Goal: Check status: Check status

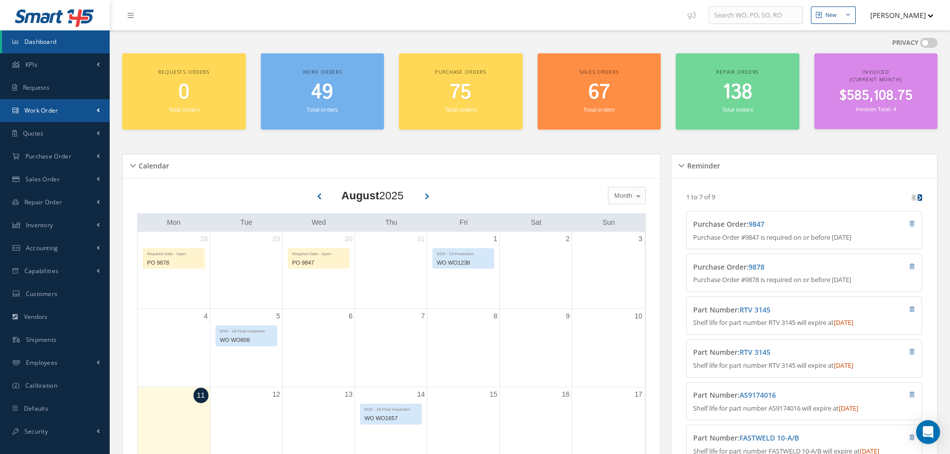
click at [67, 108] on link "Work Order" at bounding box center [55, 110] width 110 height 23
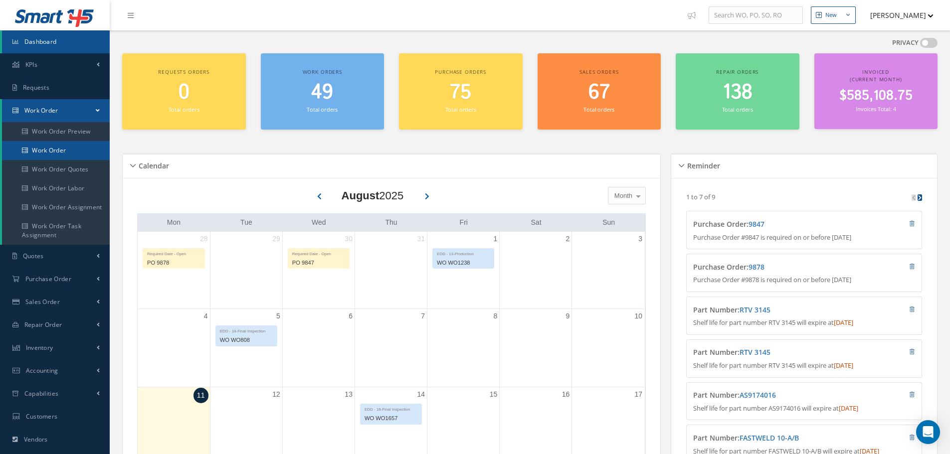
click at [66, 144] on link "Work Order" at bounding box center [56, 150] width 108 height 19
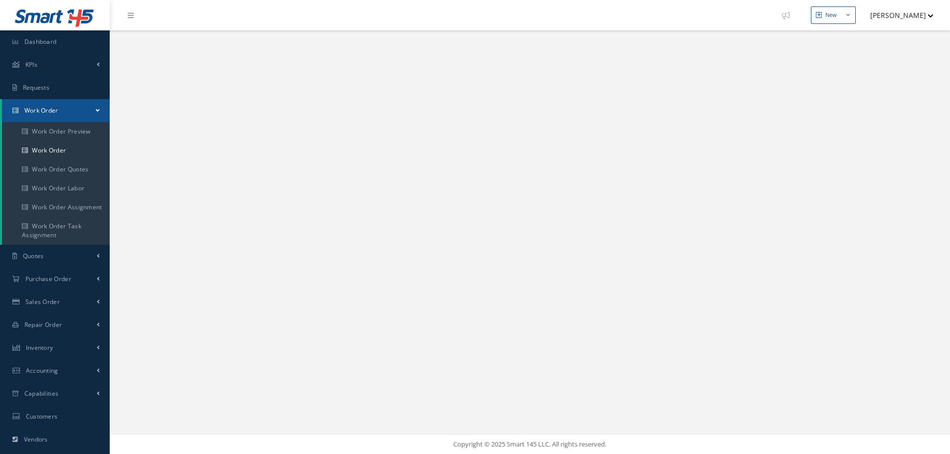
select select "25"
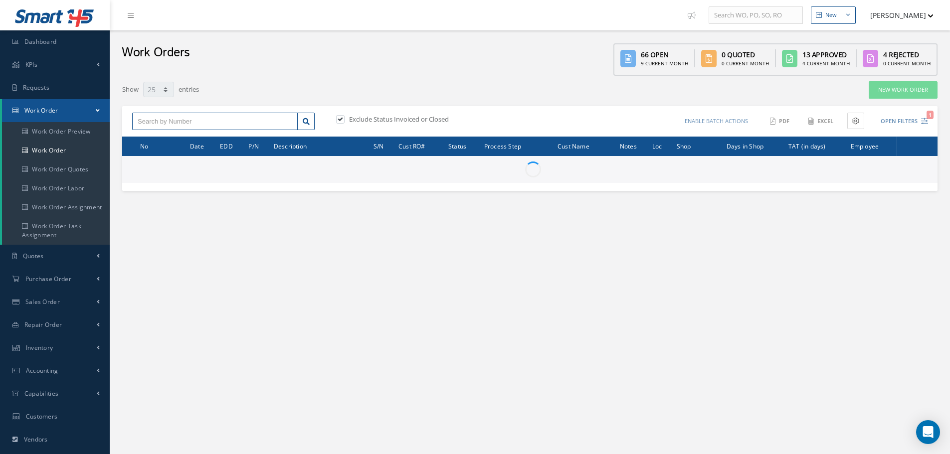
paste input "I1622"
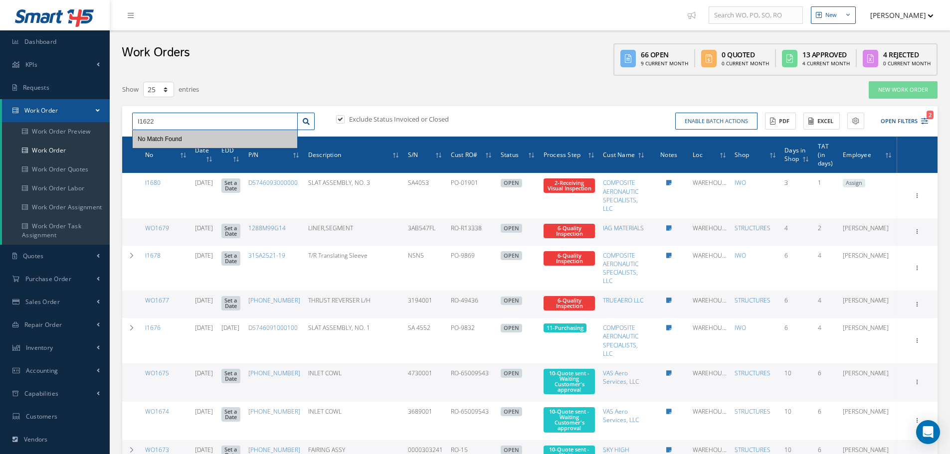
type input "I1622"
click at [344, 120] on label at bounding box center [345, 119] width 2 height 9
click at [342, 120] on input "checkbox" at bounding box center [339, 120] width 6 height 6
checkbox input "false"
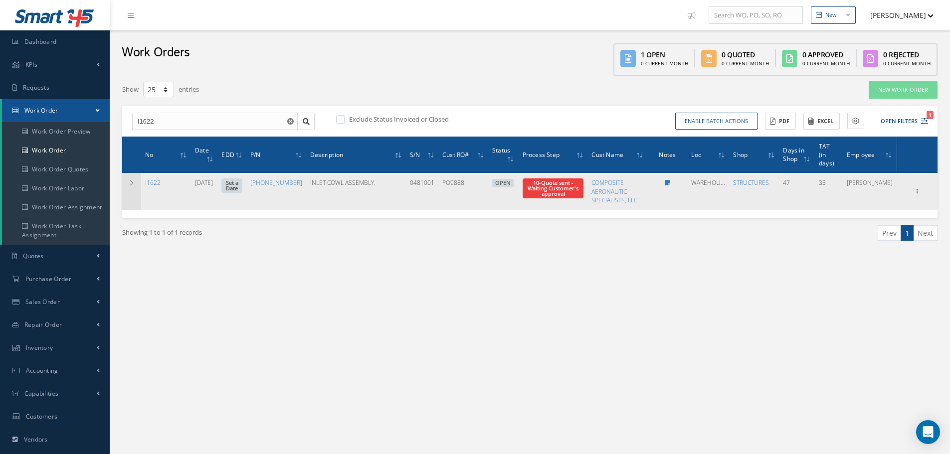
click at [125, 179] on td at bounding box center [131, 191] width 19 height 36
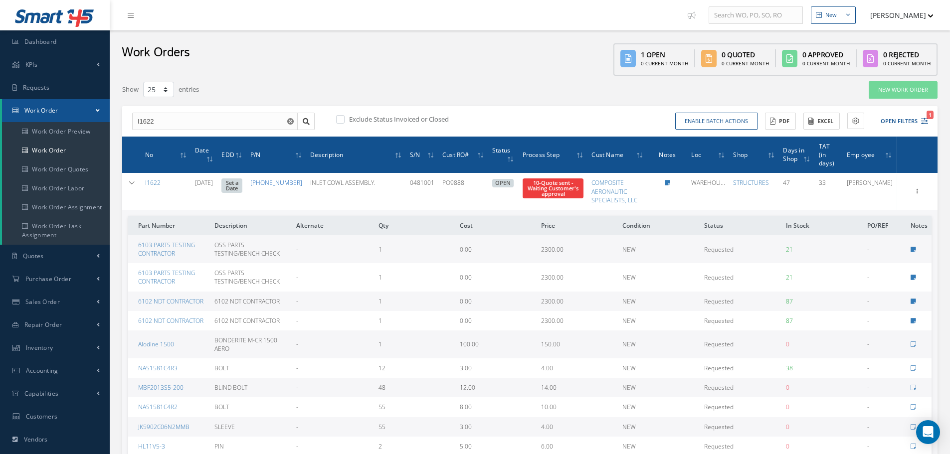
click at [271, 187] on link "[PHONE_NUMBER]" at bounding box center [276, 183] width 52 height 8
click at [211, 123] on input "I1622" at bounding box center [215, 122] width 166 height 18
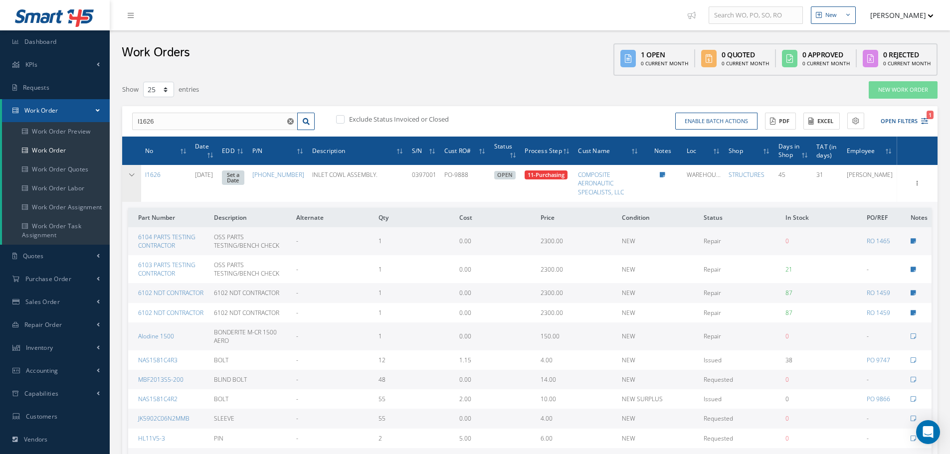
click at [129, 179] on td at bounding box center [131, 183] width 19 height 36
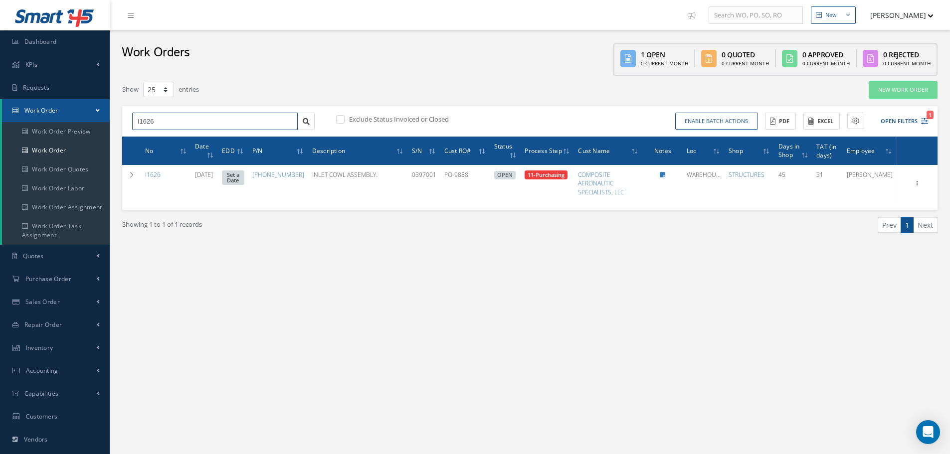
click at [186, 125] on input "I1626" at bounding box center [215, 122] width 166 height 18
type input "I1622"
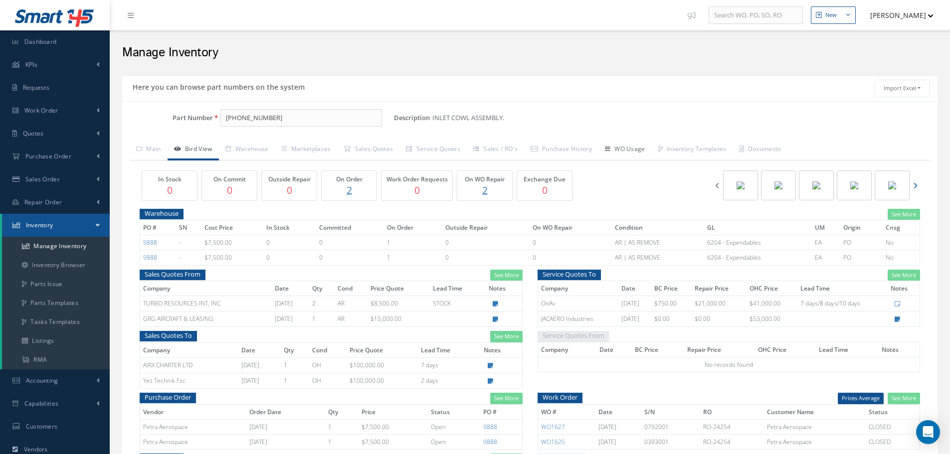
click at [632, 153] on link "WO Usage" at bounding box center [625, 150] width 53 height 21
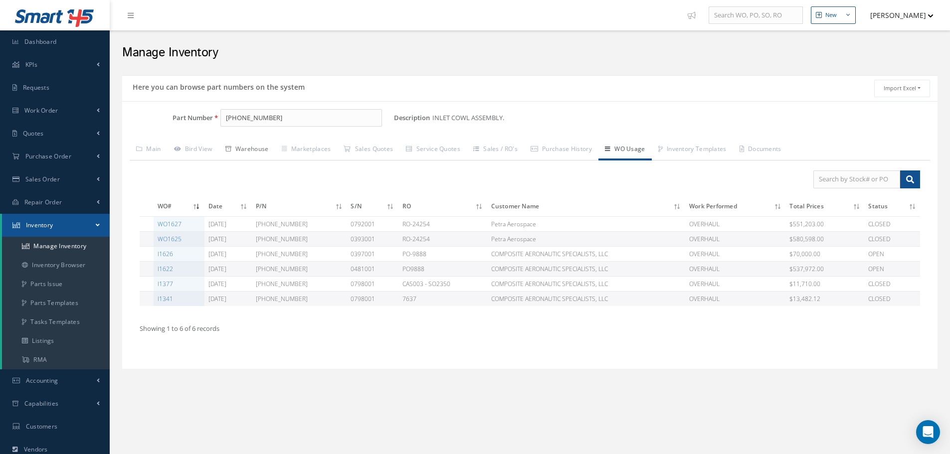
click at [262, 153] on link "Warehouse" at bounding box center [247, 150] width 56 height 21
